Goal: Information Seeking & Learning: Learn about a topic

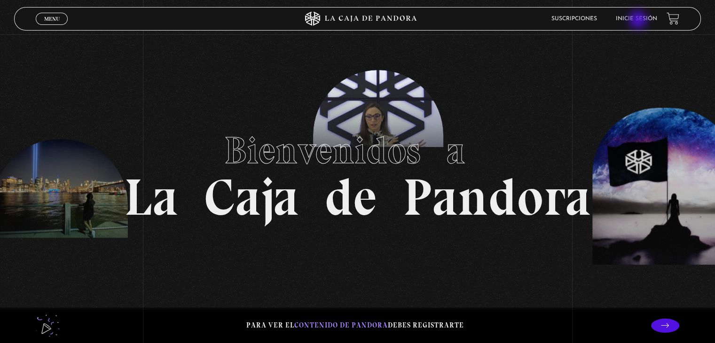
click at [639, 21] on link "Inicie sesión" at bounding box center [636, 19] width 41 height 6
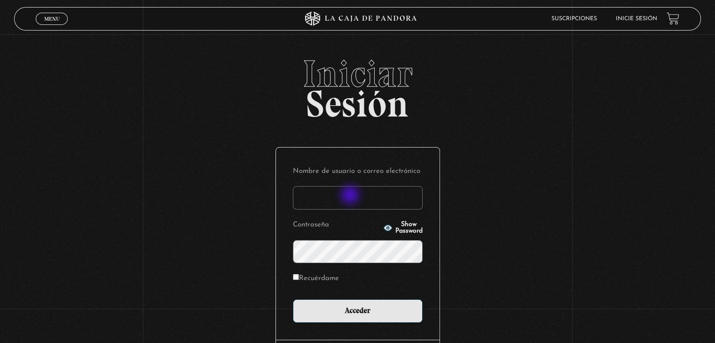
click at [351, 196] on input "Nombre de usuario o correo electrónico" at bounding box center [358, 198] width 130 height 24
type input "asuseth@gmail.com"
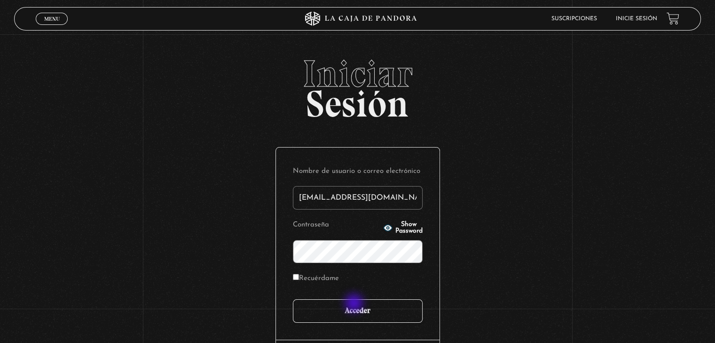
click at [355, 304] on input "Acceder" at bounding box center [358, 311] width 130 height 24
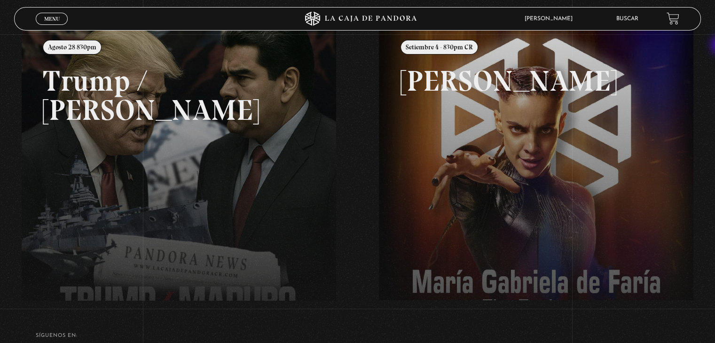
scroll to position [127, 0]
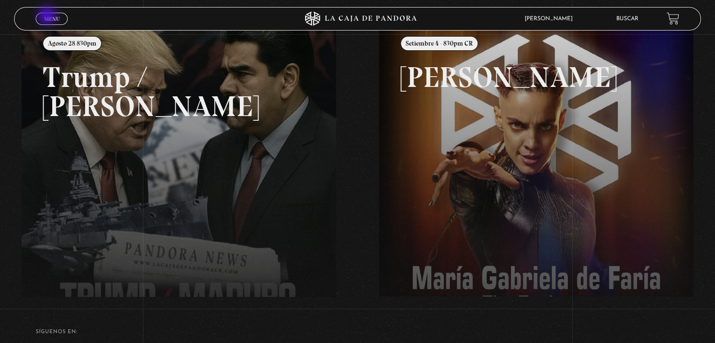
click at [48, 16] on span "Menu" at bounding box center [52, 19] width 16 height 6
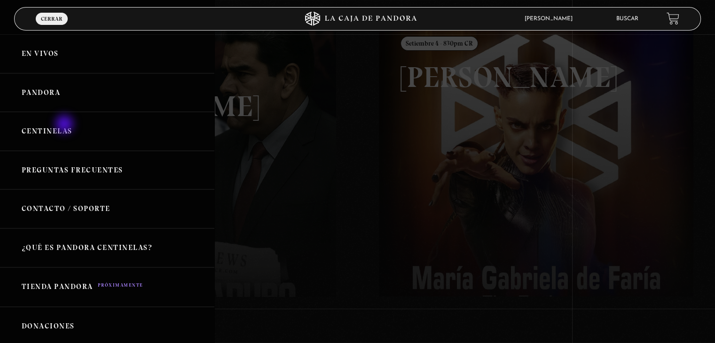
click at [65, 125] on link "Centinelas" at bounding box center [107, 131] width 214 height 39
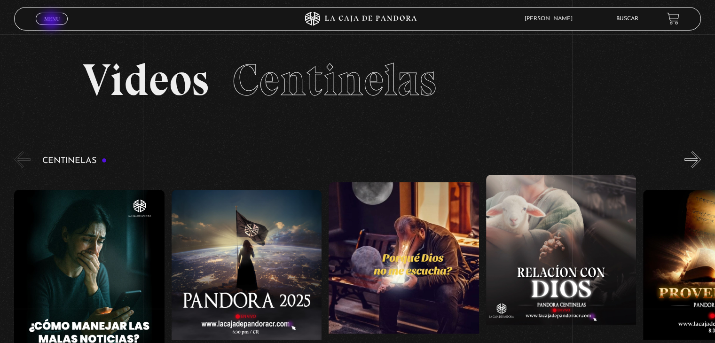
click at [52, 22] on link "Menu Cerrar" at bounding box center [52, 19] width 32 height 12
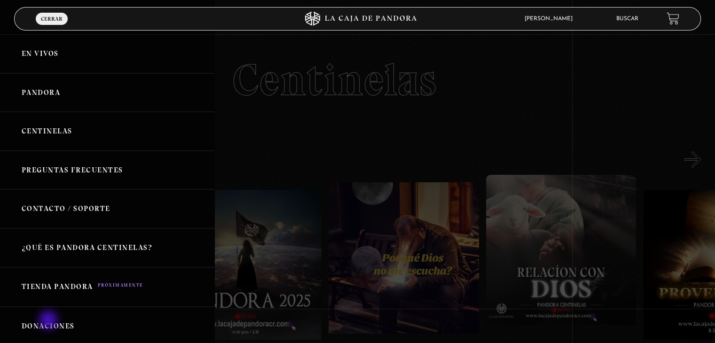
click at [49, 321] on link "Donaciones" at bounding box center [107, 326] width 214 height 39
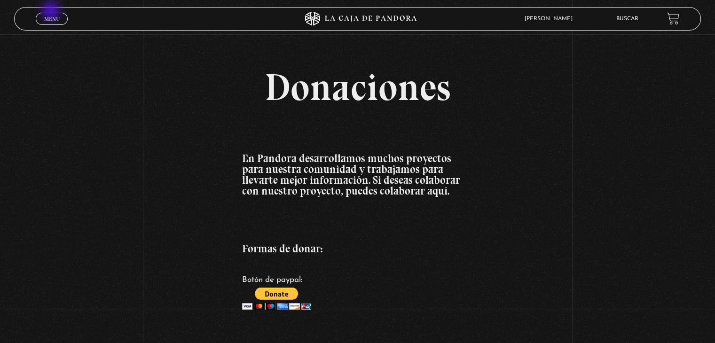
click at [52, 12] on div "Menu Cerrar" at bounding box center [143, 19] width 214 height 23
click at [56, 20] on span "Menu" at bounding box center [52, 19] width 16 height 6
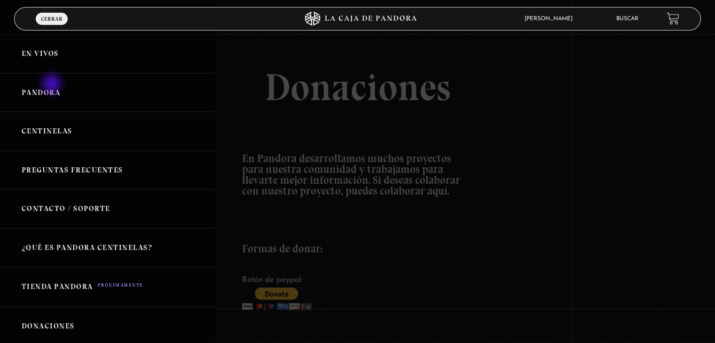
click at [53, 85] on link "Pandora" at bounding box center [107, 92] width 214 height 39
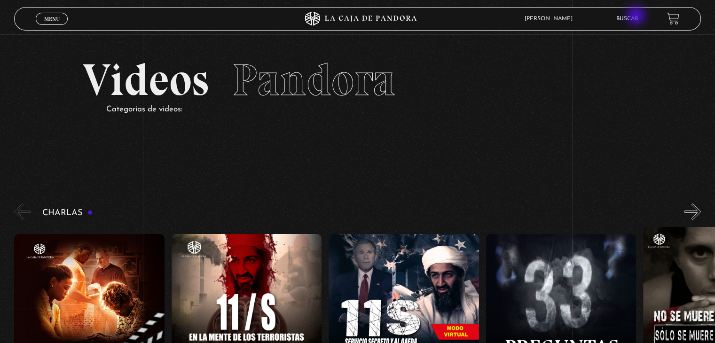
click at [637, 16] on link "Buscar" at bounding box center [627, 19] width 22 height 6
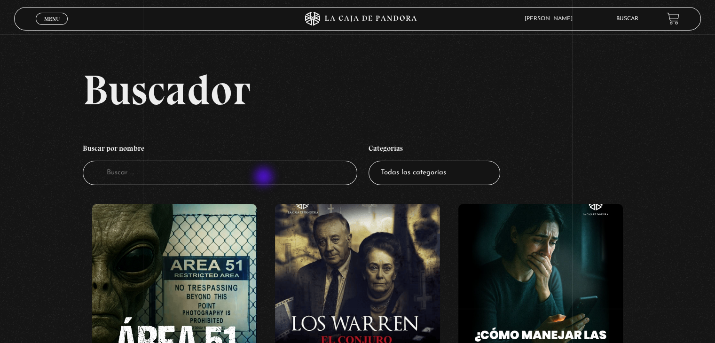
click at [265, 178] on input "Buscador" at bounding box center [220, 173] width 274 height 25
click at [265, 175] on input "Buscador" at bounding box center [220, 173] width 274 height 25
type input "proverbios"
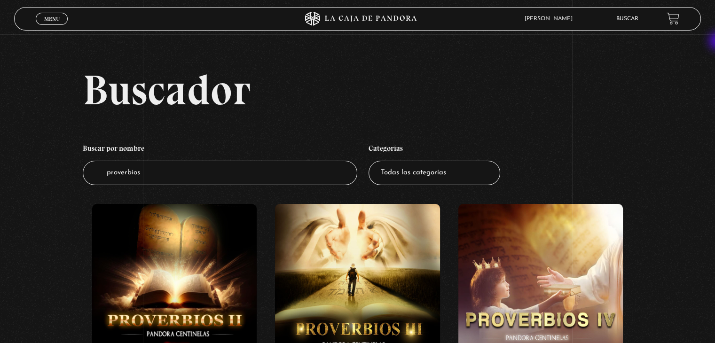
scroll to position [28, 0]
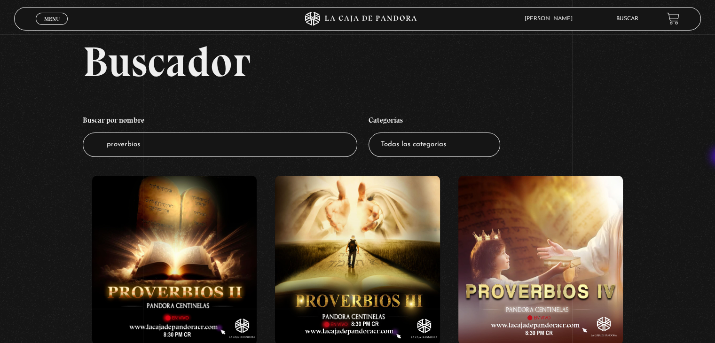
drag, startPoint x: 713, startPoint y: 101, endPoint x: 721, endPoint y: 157, distance: 57.6
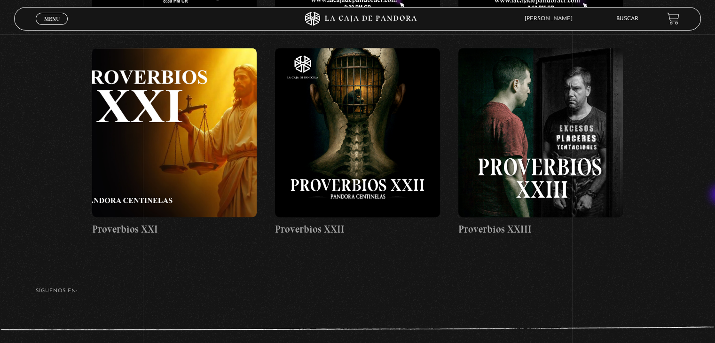
scroll to position [1403, 0]
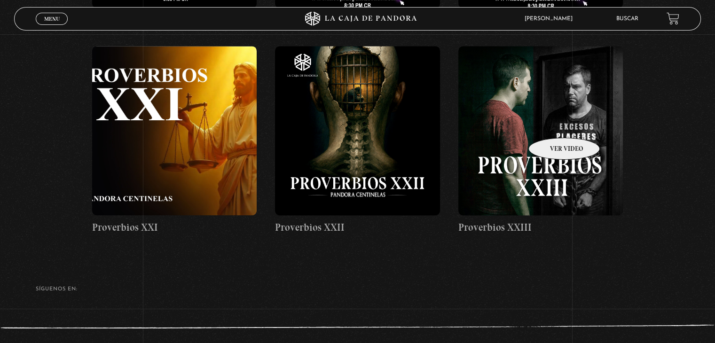
click at [552, 124] on figure at bounding box center [540, 130] width 165 height 169
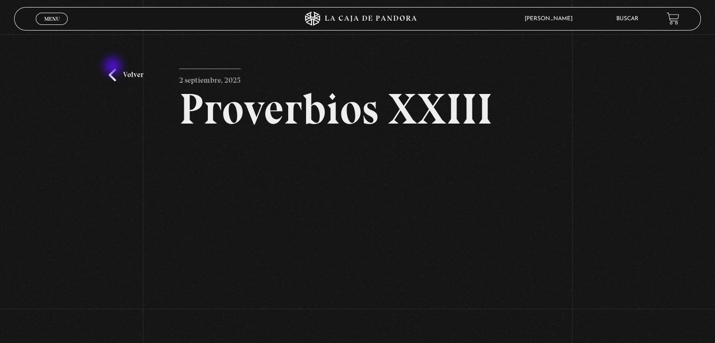
click at [114, 67] on div "Volver 2 septiembre, 2025 Proverbios XXIII WhatsApp Twitter Messenger Email" at bounding box center [357, 211] width 715 height 354
drag, startPoint x: 114, startPoint y: 67, endPoint x: 116, endPoint y: 78, distance: 10.5
click at [116, 78] on div "Volver 2 septiembre, 2025 Proverbios XXIII WhatsApp Twitter Messenger Email" at bounding box center [357, 211] width 715 height 354
click at [116, 78] on link "Volver" at bounding box center [126, 75] width 35 height 13
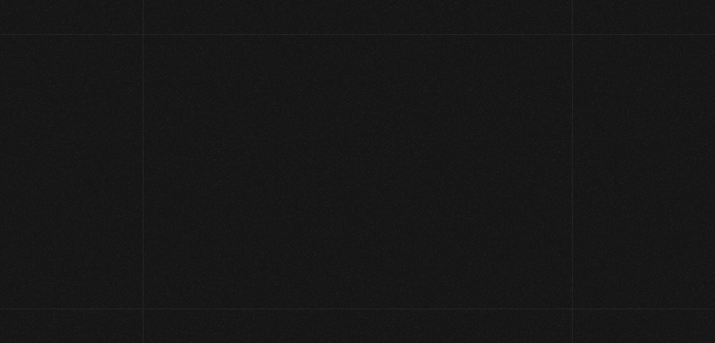
scroll to position [1403, 0]
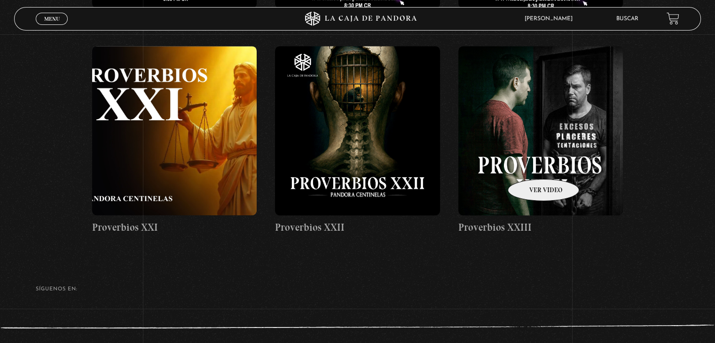
click at [531, 165] on figure at bounding box center [540, 130] width 165 height 169
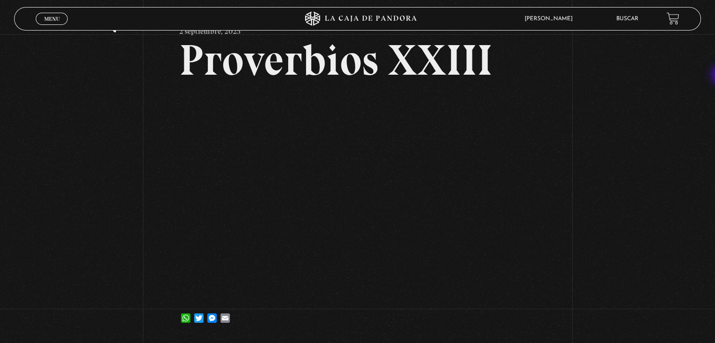
scroll to position [49, 0]
click at [682, 179] on div "Volver 2 septiembre, 2025 Proverbios XXIII WhatsApp Twitter Messenger Email" at bounding box center [357, 162] width 715 height 354
click at [624, 267] on div "Volver 2 septiembre, 2025 Proverbios XXIII WhatsApp Twitter Messenger Email" at bounding box center [357, 162] width 715 height 354
click at [100, 204] on div "Volver 2 septiembre, 2025 Proverbios XXIII WhatsApp Twitter Messenger Email" at bounding box center [357, 162] width 715 height 354
click at [99, 223] on div "Volver 2 septiembre, 2025 Proverbios XXIII WhatsApp Twitter Messenger Email" at bounding box center [357, 162] width 715 height 354
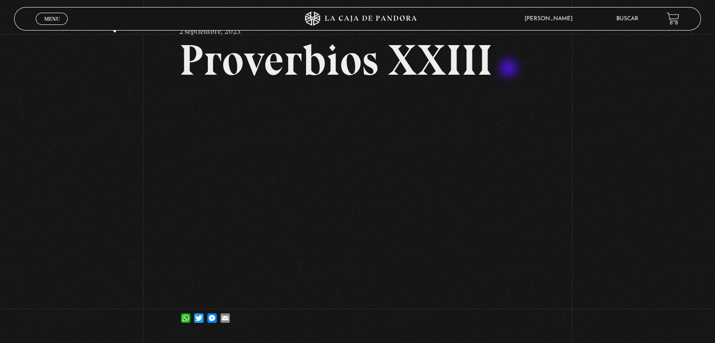
drag, startPoint x: 602, startPoint y: 0, endPoint x: 509, endPoint y: 69, distance: 115.2
click at [509, 69] on h2 "Proverbios XXIII" at bounding box center [357, 60] width 357 height 43
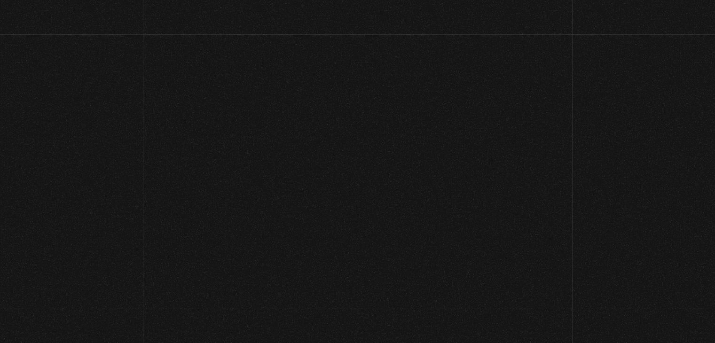
scroll to position [1403, 0]
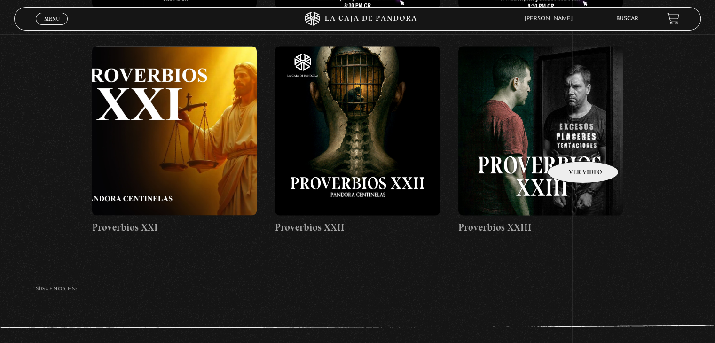
click at [571, 147] on figure at bounding box center [540, 130] width 165 height 169
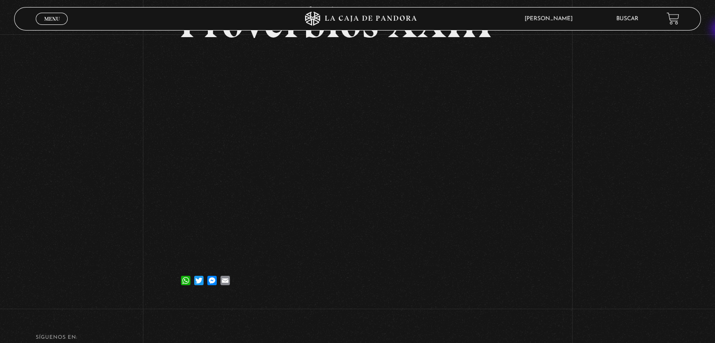
scroll to position [88, 0]
